Goal: Find specific page/section: Find specific page/section

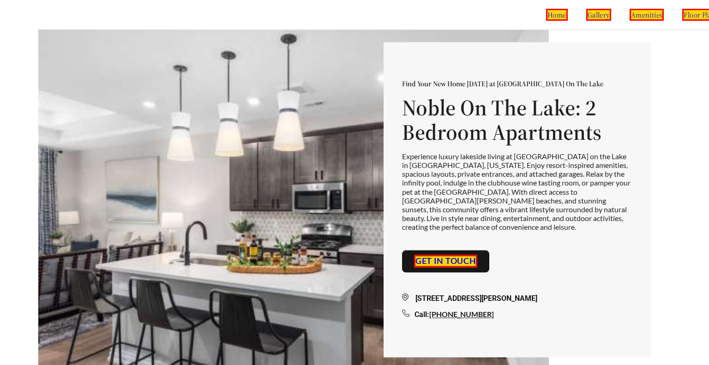
scroll to position [0, 138]
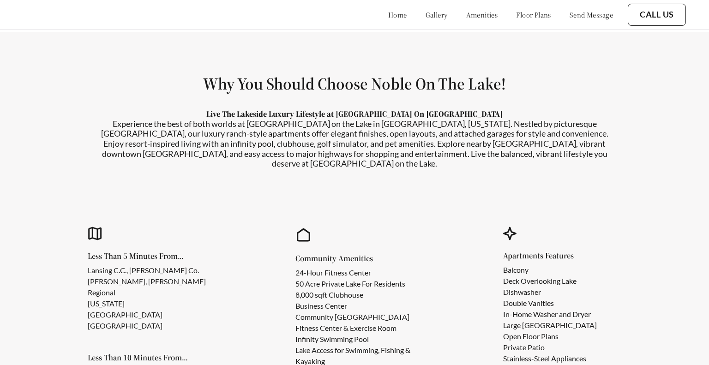
scroll to position [776, 0]
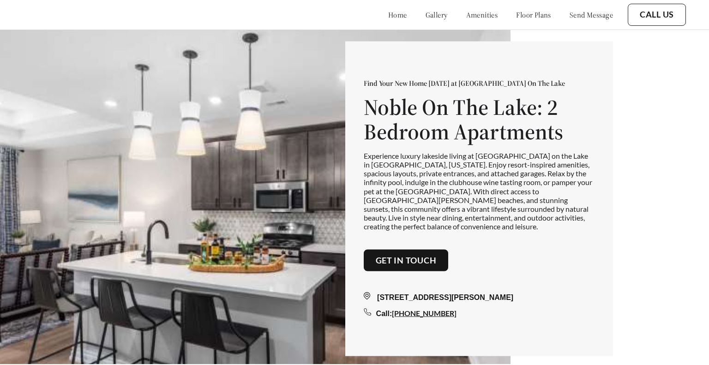
scroll to position [1193, 0]
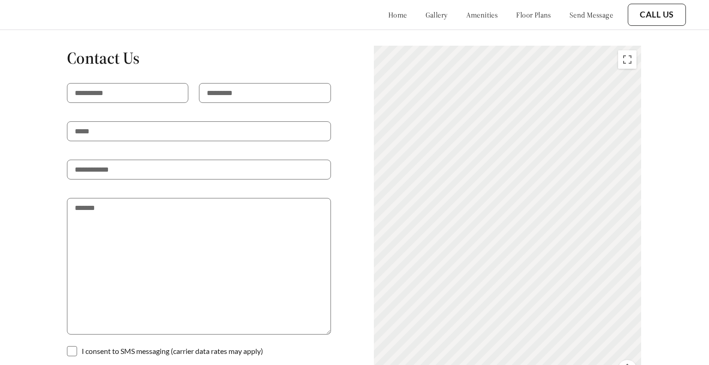
scroll to position [1574, 0]
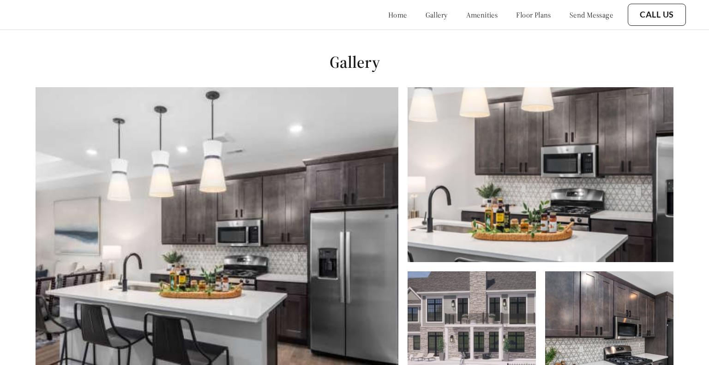
scroll to position [365, 0]
